Goal: Task Accomplishment & Management: Use online tool/utility

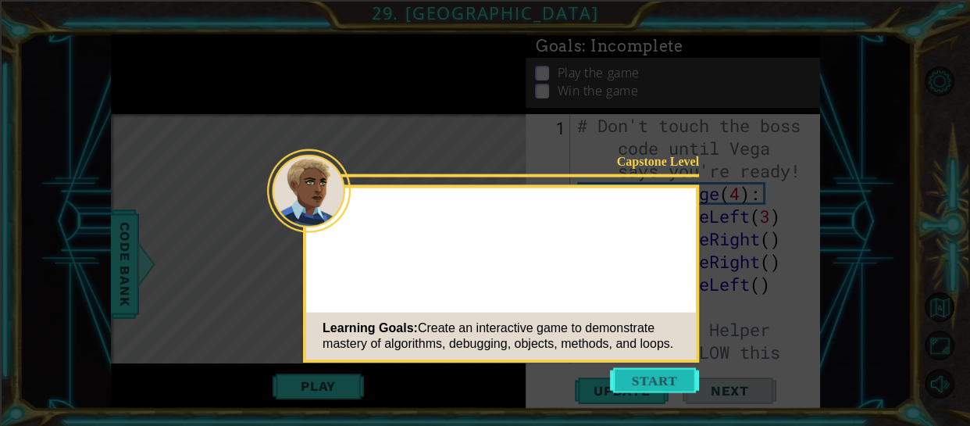
click at [656, 382] on button "Start" at bounding box center [654, 380] width 89 height 25
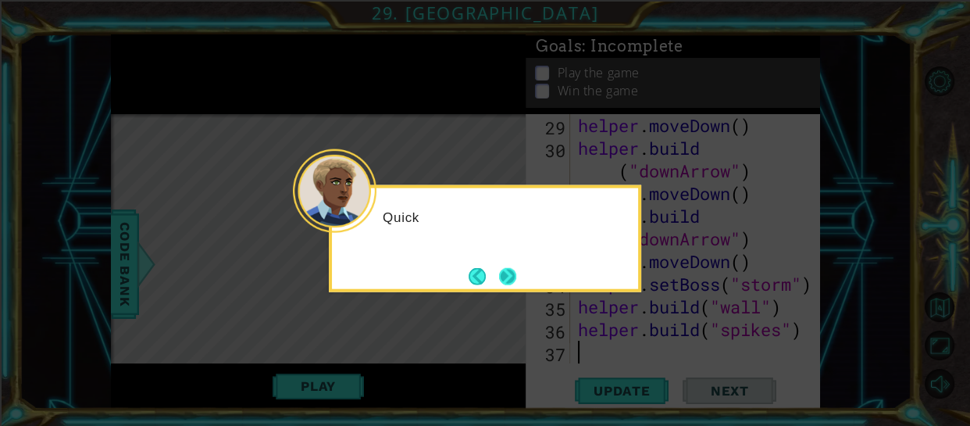
scroll to position [928, 0]
click at [503, 275] on button "Next" at bounding box center [508, 276] width 18 height 18
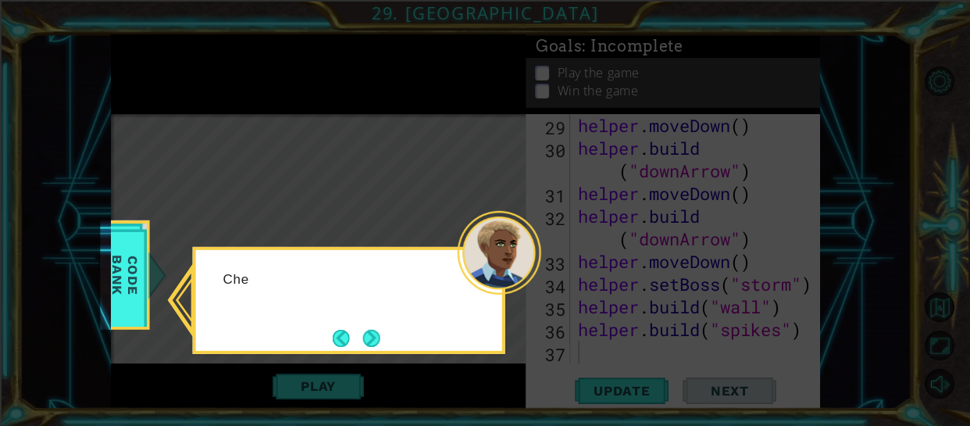
click at [503, 275] on div at bounding box center [500, 253] width 84 height 84
click at [365, 334] on button "Next" at bounding box center [370, 337] width 17 height 17
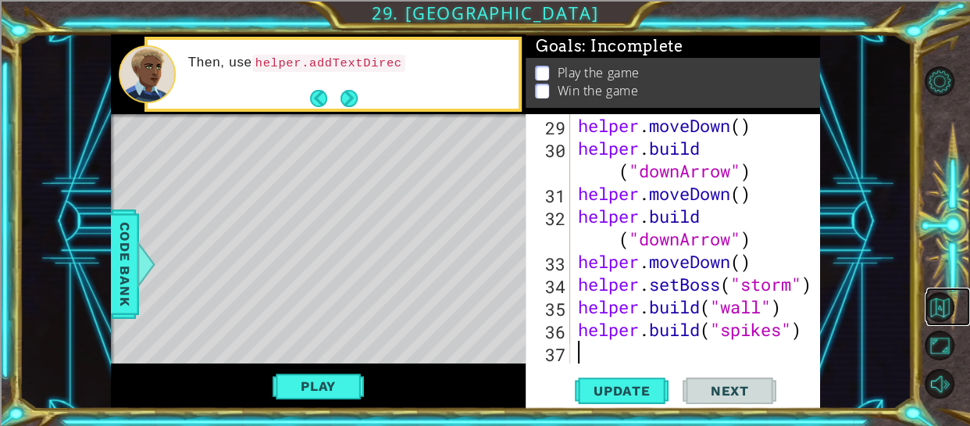
click at [958, 302] on link at bounding box center [948, 306] width 44 height 38
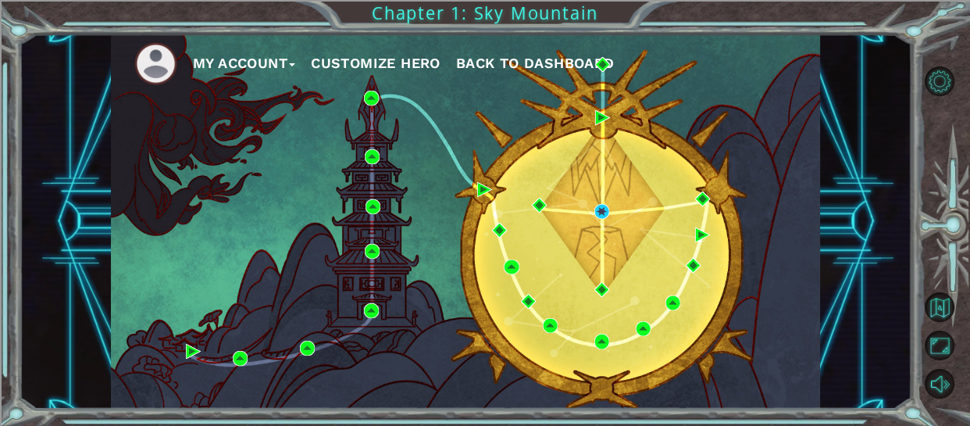
click at [568, 69] on span "Back to Dashboard" at bounding box center [535, 63] width 158 height 16
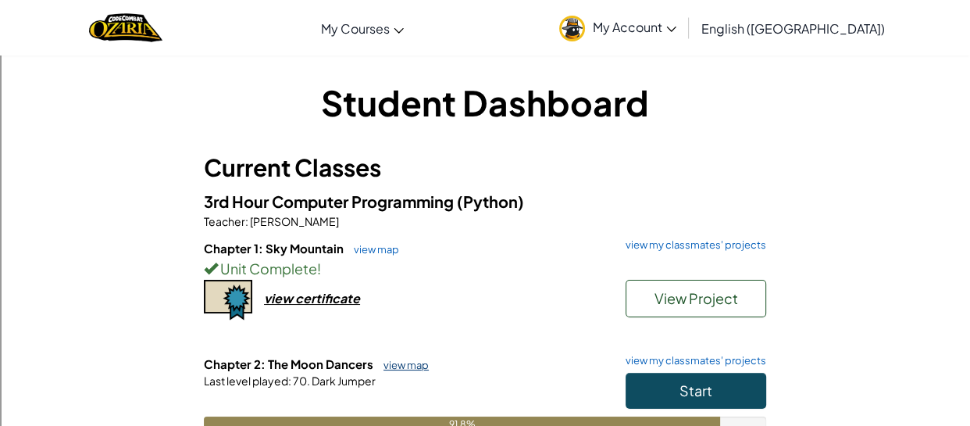
click at [401, 368] on link "view map" at bounding box center [402, 364] width 53 height 12
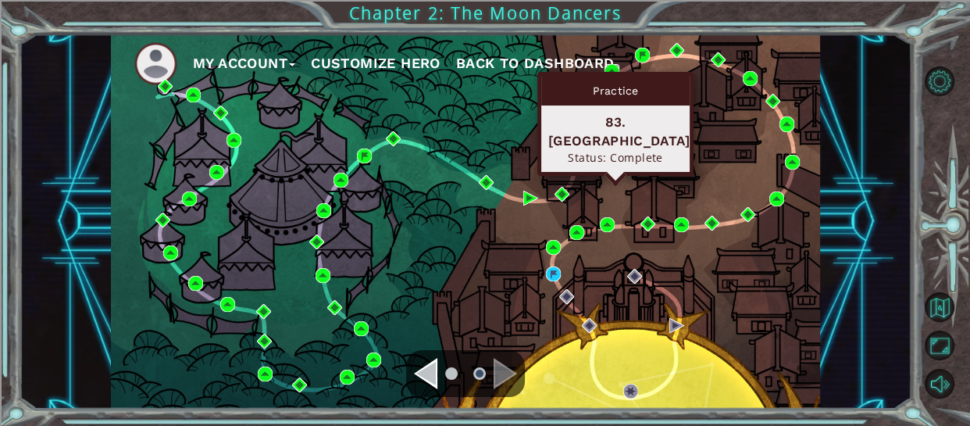
click at [614, 68] on img at bounding box center [611, 71] width 15 height 15
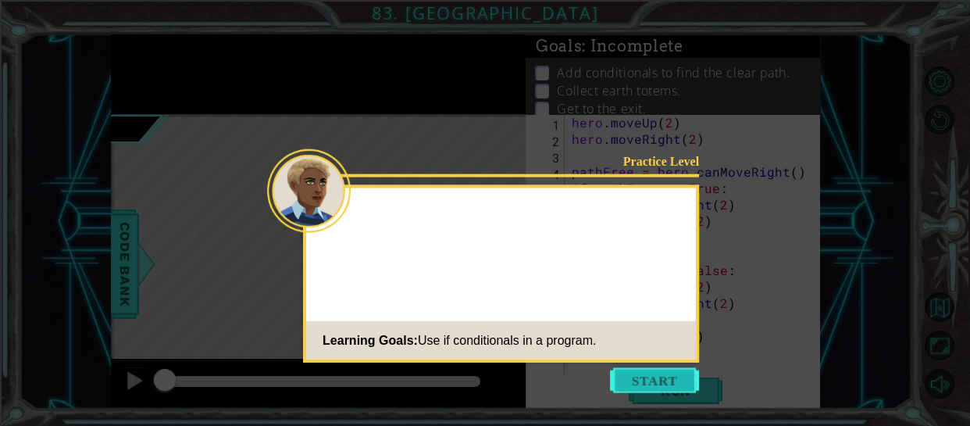
click at [679, 378] on button "Start" at bounding box center [654, 380] width 89 height 25
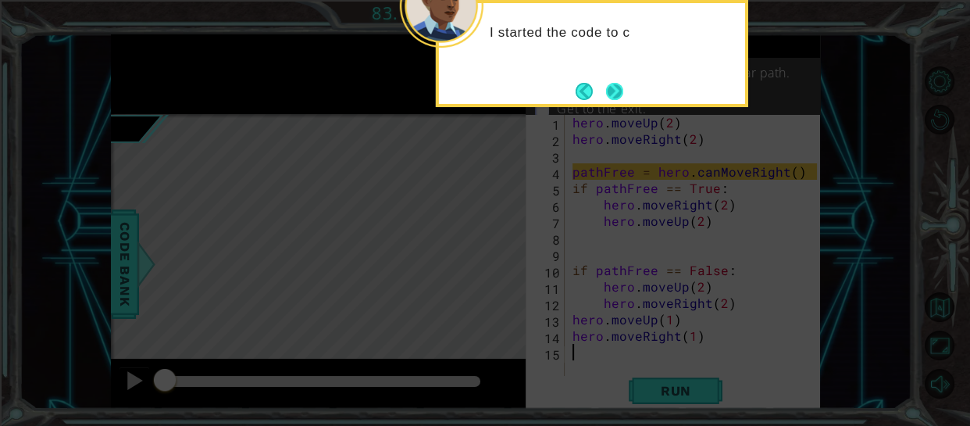
click at [610, 83] on button "Next" at bounding box center [614, 91] width 17 height 17
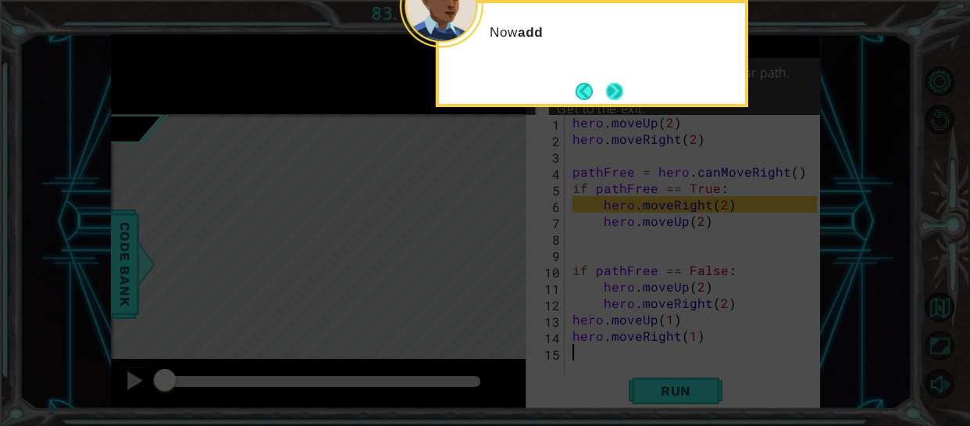
click at [610, 84] on button "Next" at bounding box center [615, 91] width 18 height 18
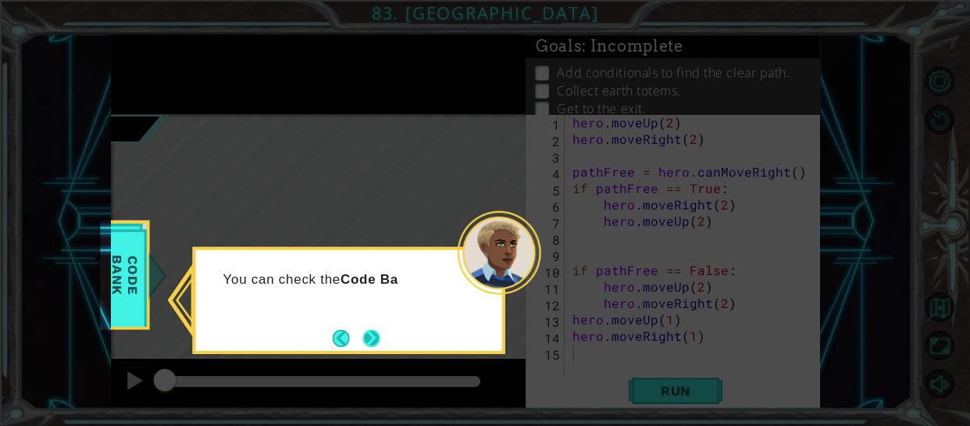
click at [367, 346] on button "Next" at bounding box center [371, 337] width 21 height 21
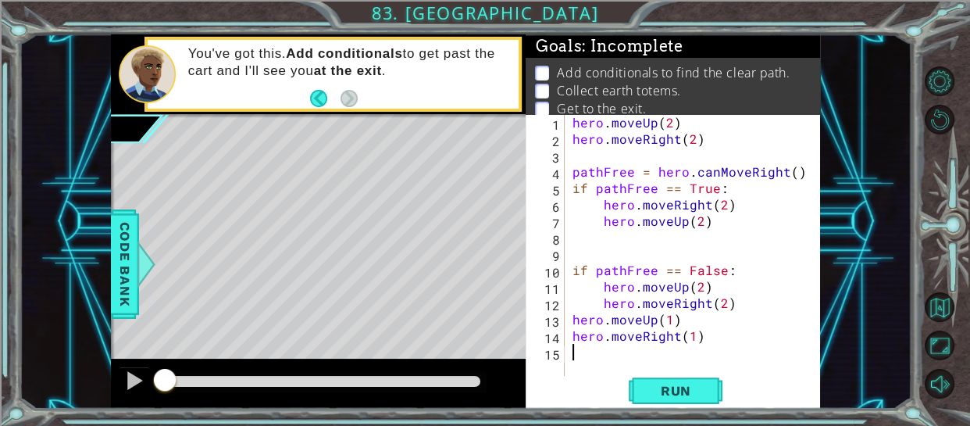
click at [808, 175] on div "hero . moveUp ( 2 ) hero . moveRight ( 2 ) pathFree = hero . canMoveRight ( ) i…" at bounding box center [697, 261] width 256 height 295
click at [717, 199] on div "hero . moveUp ( 2 ) hero . moveRight ( 2 ) pathFree = hero . canMoveRight ( ) i…" at bounding box center [697, 261] width 256 height 295
type textarea "hero.moveRight(2)"
click at [720, 294] on div "hero . moveUp ( 2 ) hero . moveRight ( 2 ) pathFree = hero . canMoveRight ( ) i…" at bounding box center [697, 261] width 256 height 295
